Goal: Find specific page/section: Find specific page/section

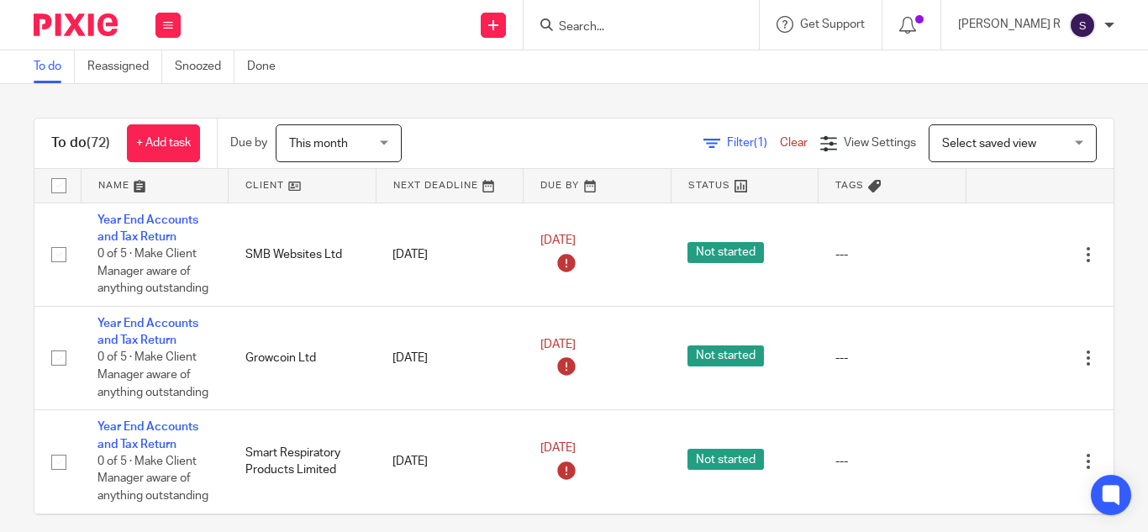
scroll to position [3025, 0]
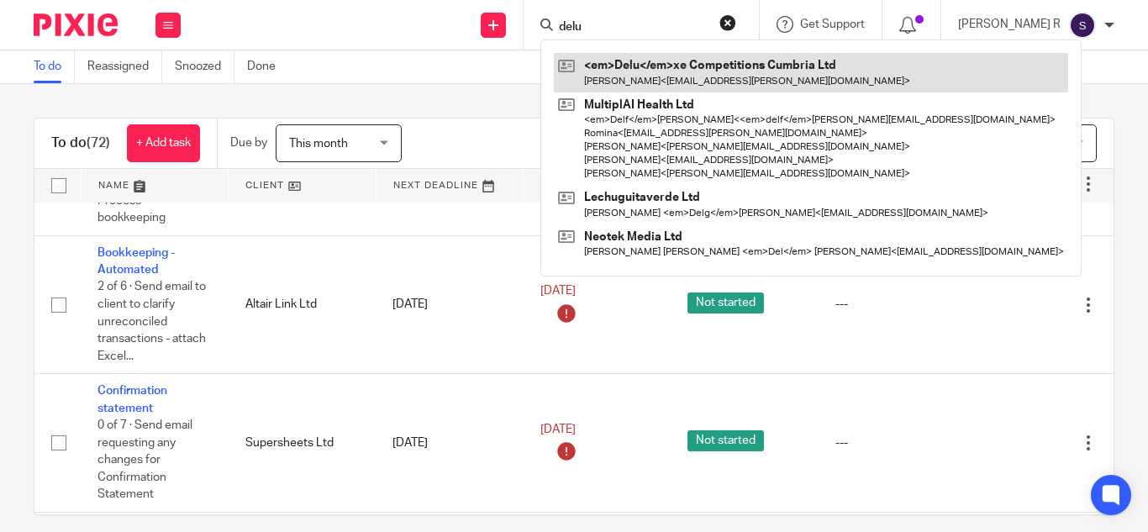
type input "delu"
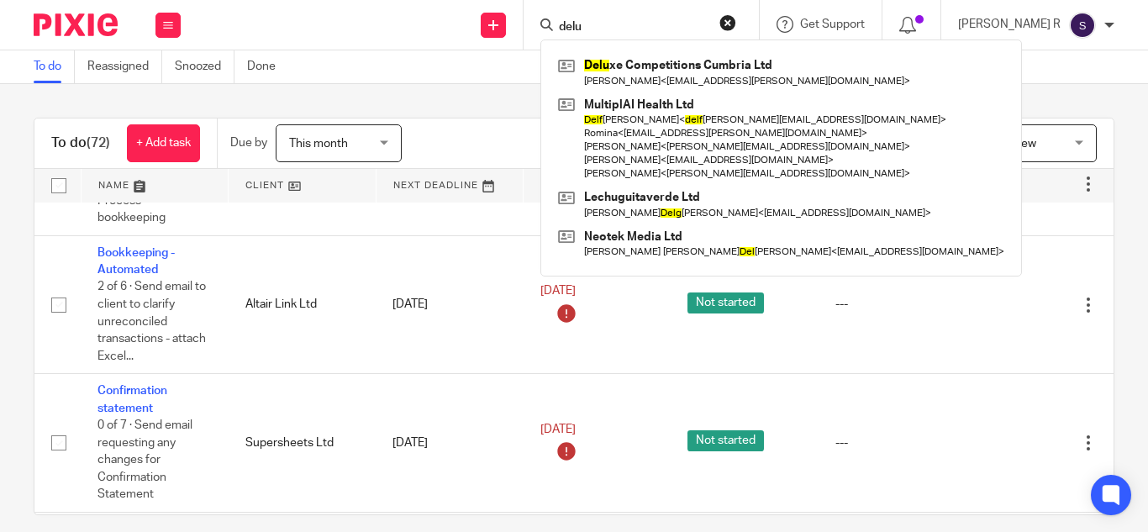
click at [534, 90] on div "To do (72) + Add task Due by This month This month Today Tomorrow This week Nex…" at bounding box center [574, 308] width 1148 height 448
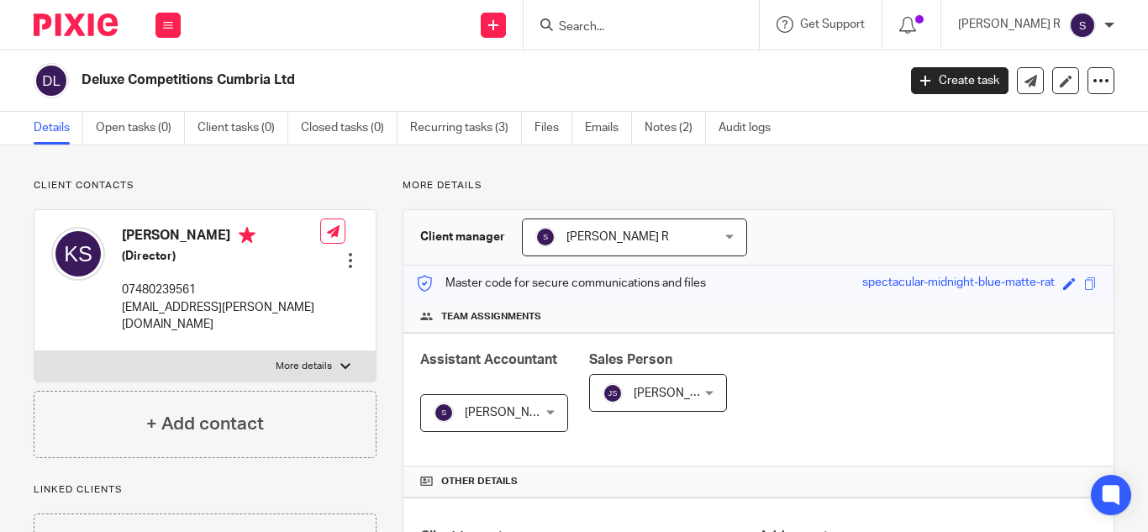
click at [626, 24] on input "Search" at bounding box center [632, 27] width 151 height 15
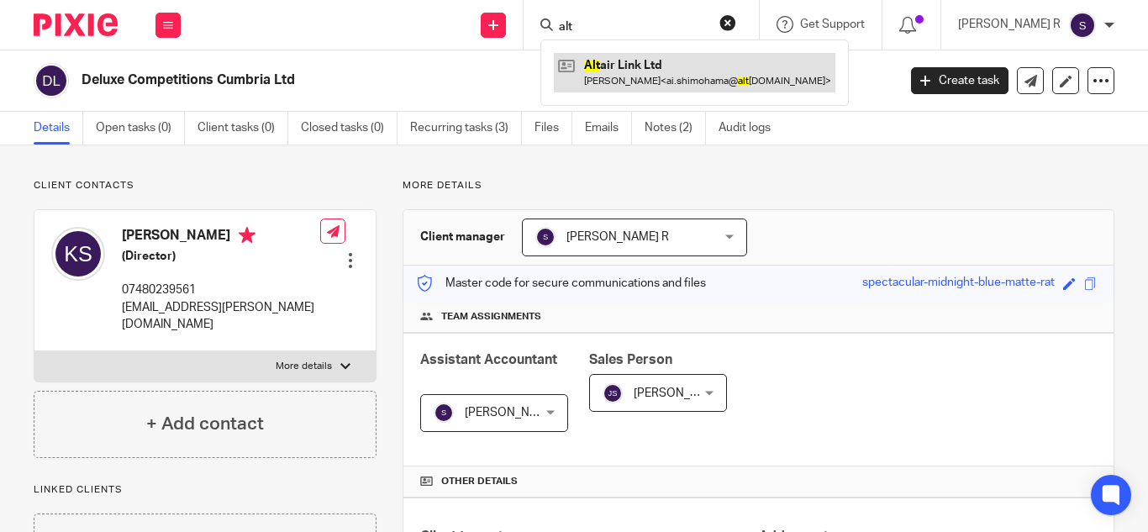
type input "alt"
click at [723, 77] on link at bounding box center [694, 72] width 281 height 39
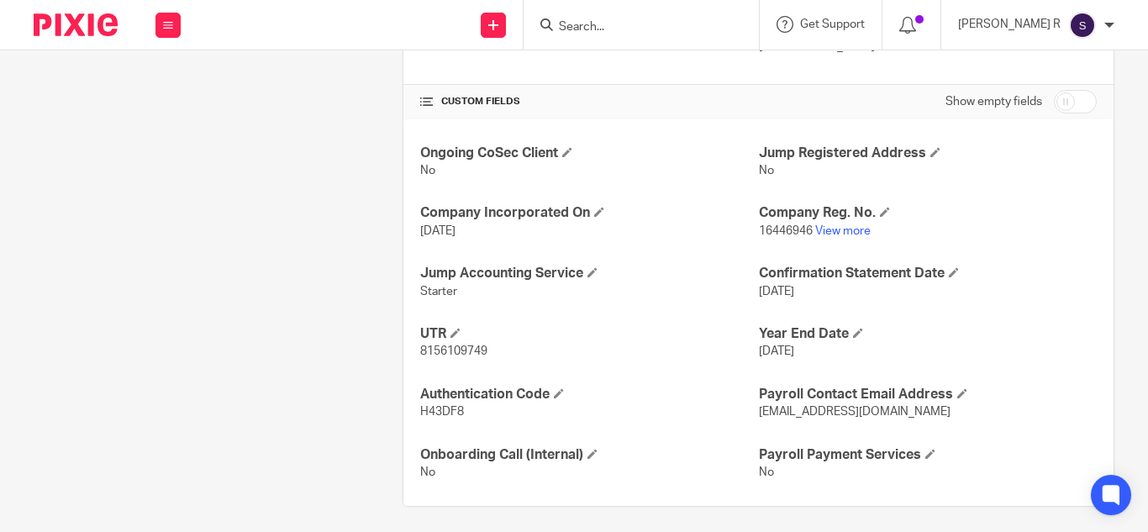
scroll to position [555, 0]
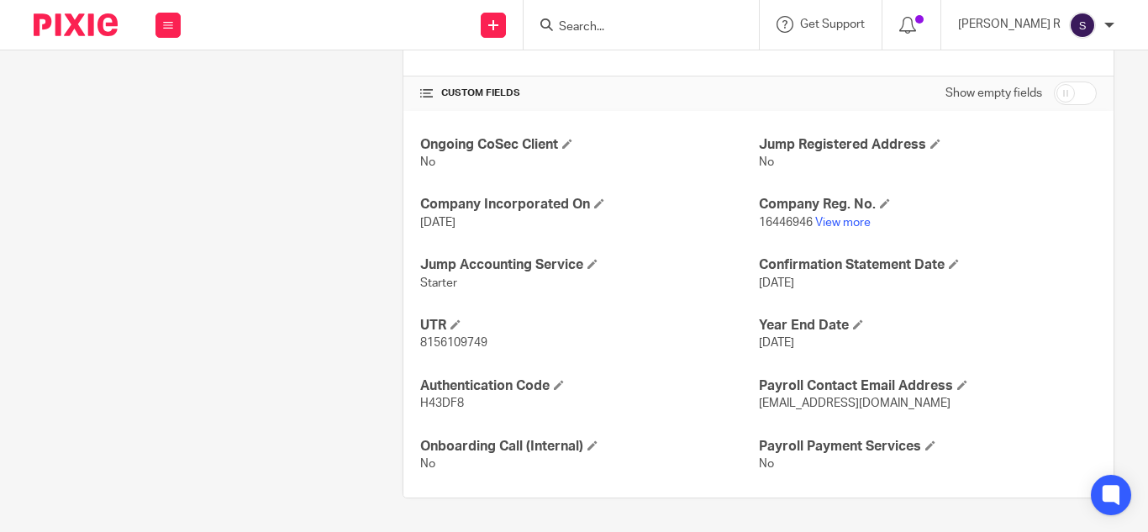
click at [759, 228] on span "16446946" at bounding box center [786, 223] width 54 height 12
click at [759, 223] on span "16446946" at bounding box center [786, 223] width 54 height 12
copy p "16446946"
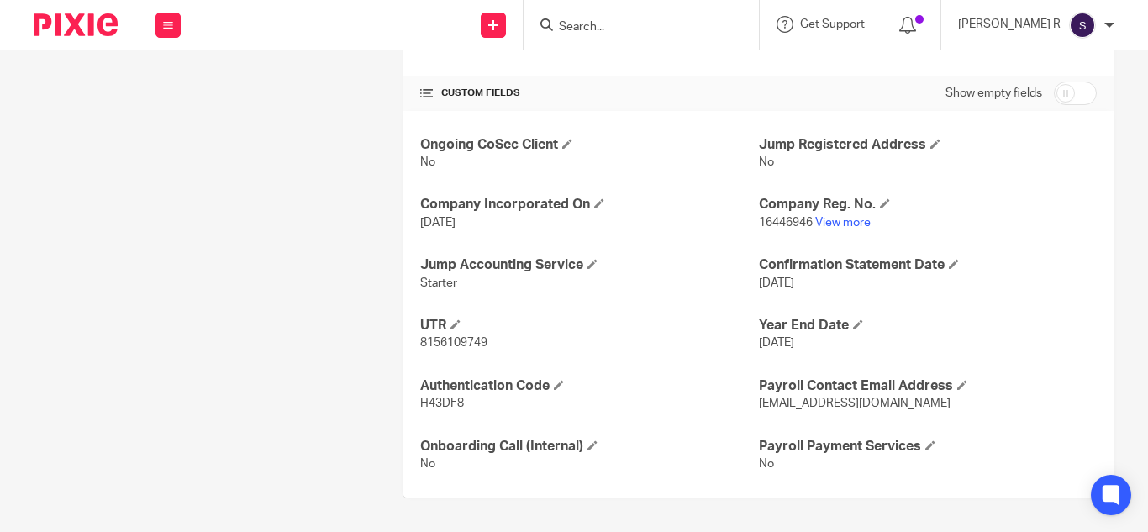
click at [426, 404] on span "H43DF8" at bounding box center [442, 403] width 44 height 12
copy p "H43DF8"
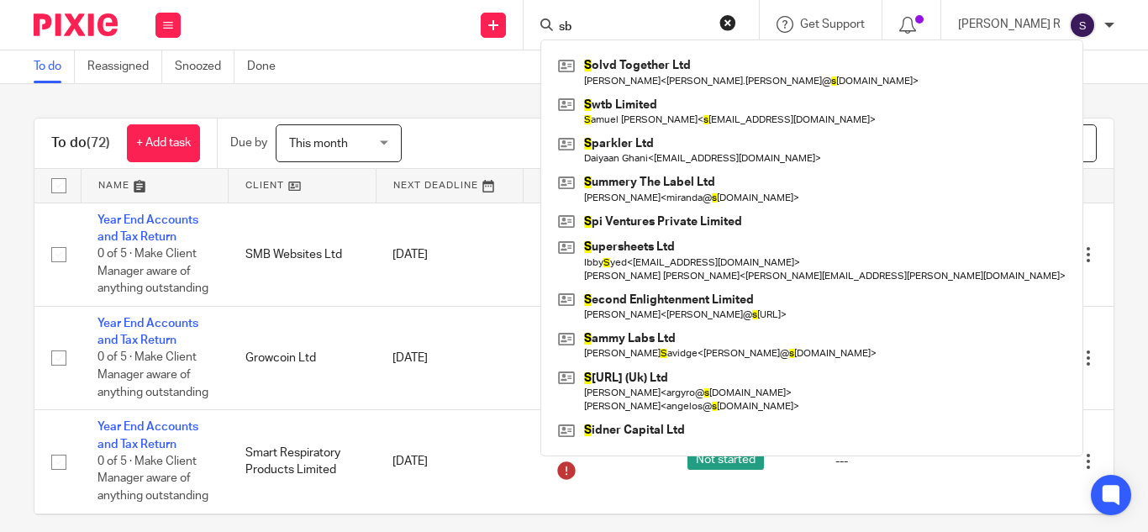
click at [638, 27] on input "sb" at bounding box center [632, 27] width 151 height 15
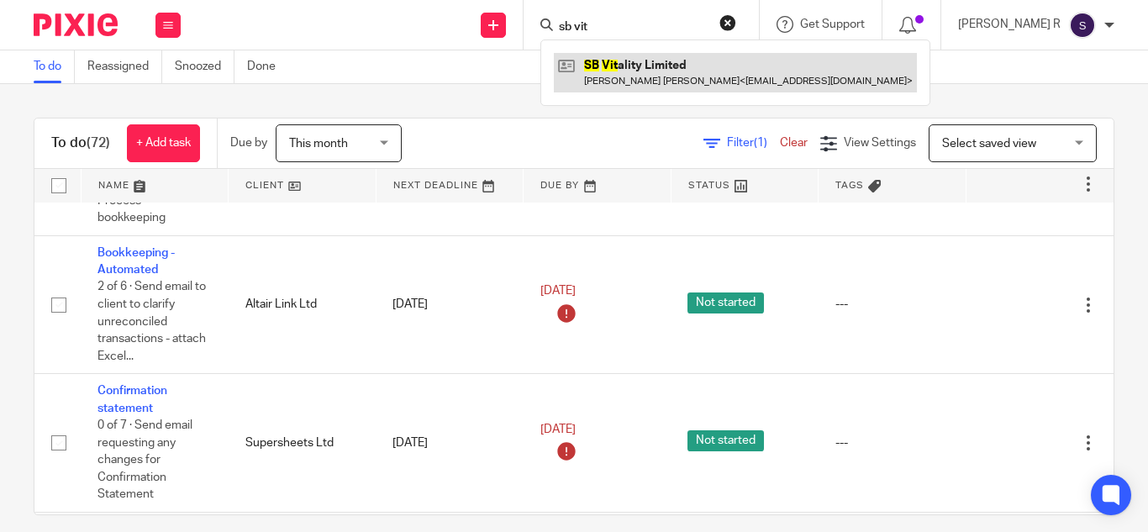
type input "sb vit"
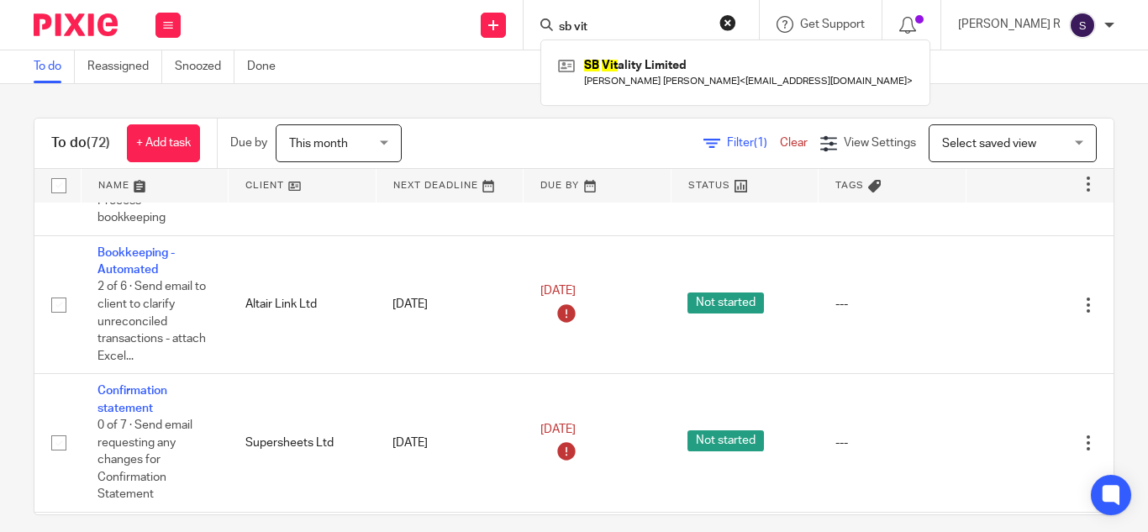
click at [494, 81] on main "To do Reassigned Snoozed Done To do (72) + Add task Due by This month This mont…" at bounding box center [574, 266] width 1148 height 532
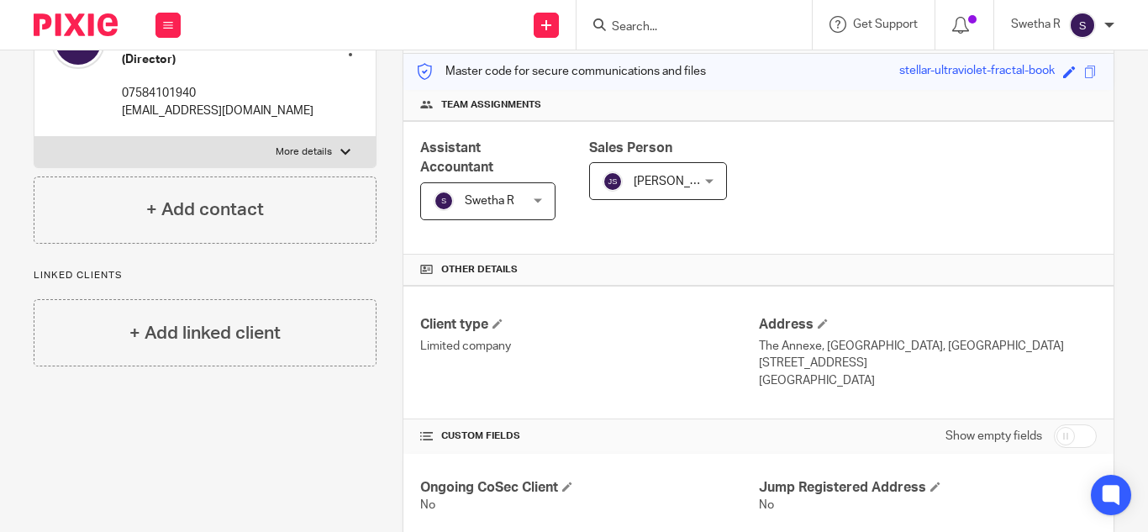
scroll to position [615, 0]
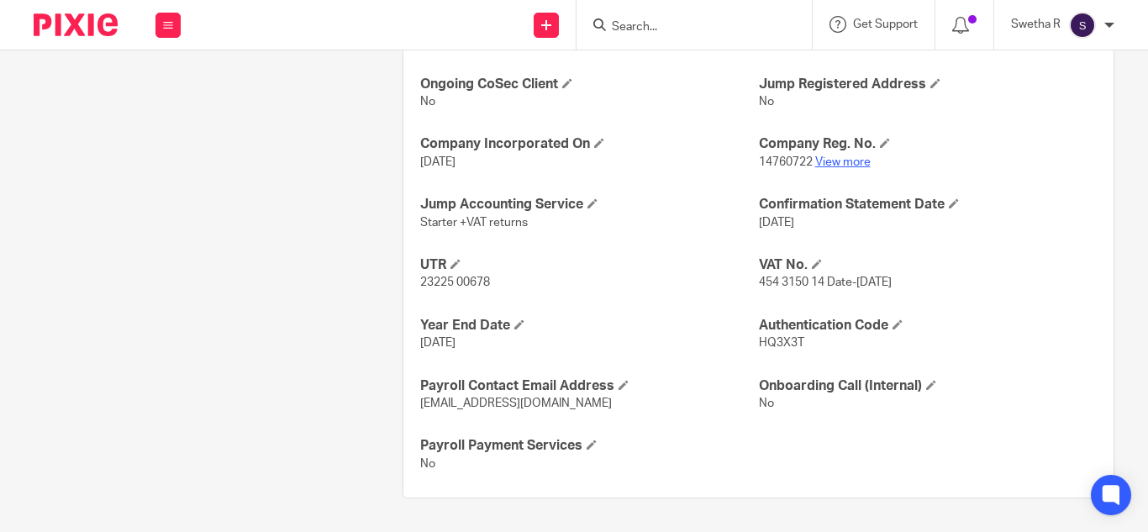
click at [830, 162] on link "View more" at bounding box center [842, 162] width 55 height 12
click at [602, 447] on h4 "Payroll Payment Services" at bounding box center [589, 446] width 338 height 18
